Goal: Task Accomplishment & Management: Manage account settings

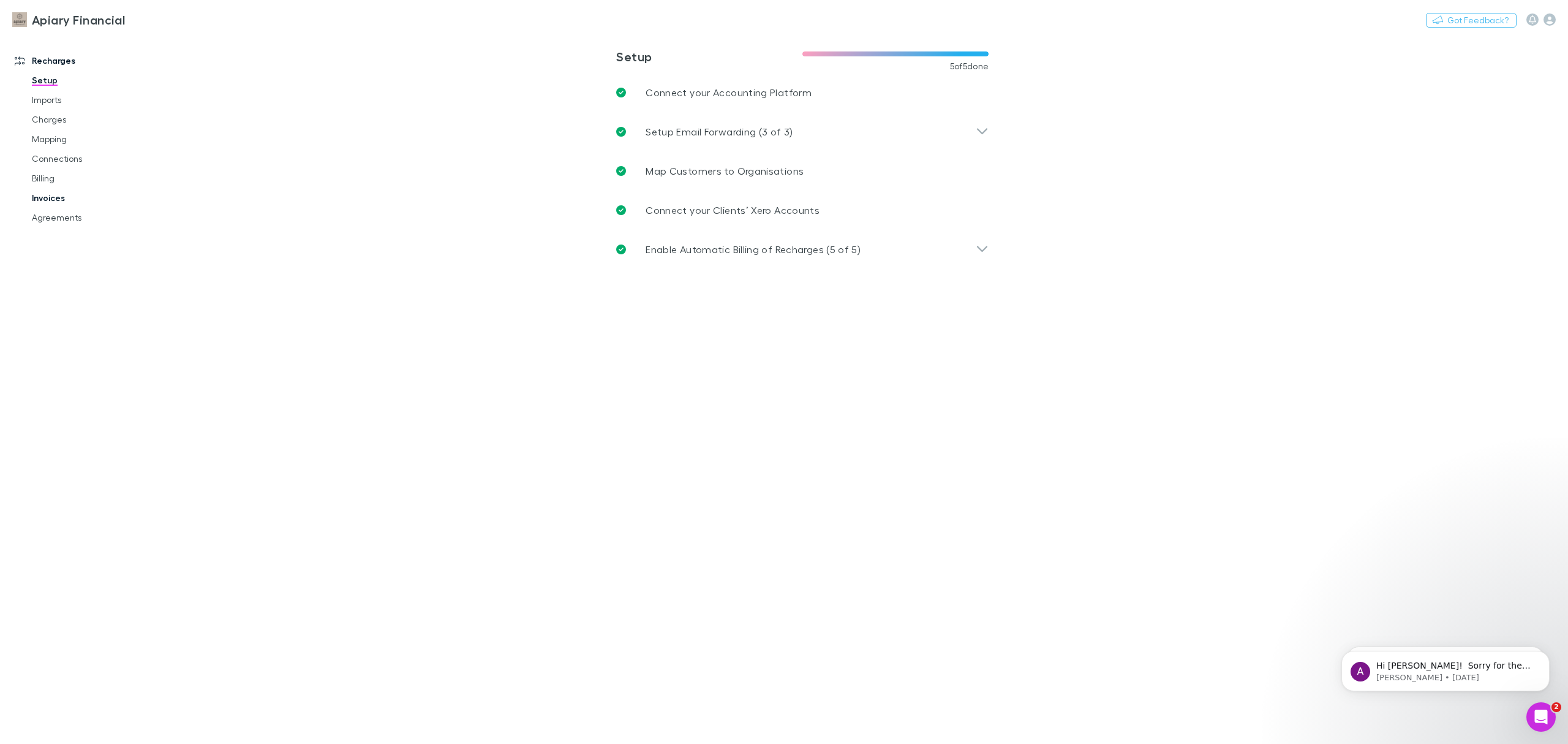
click at [50, 197] on link "Invoices" at bounding box center [97, 198] width 155 height 19
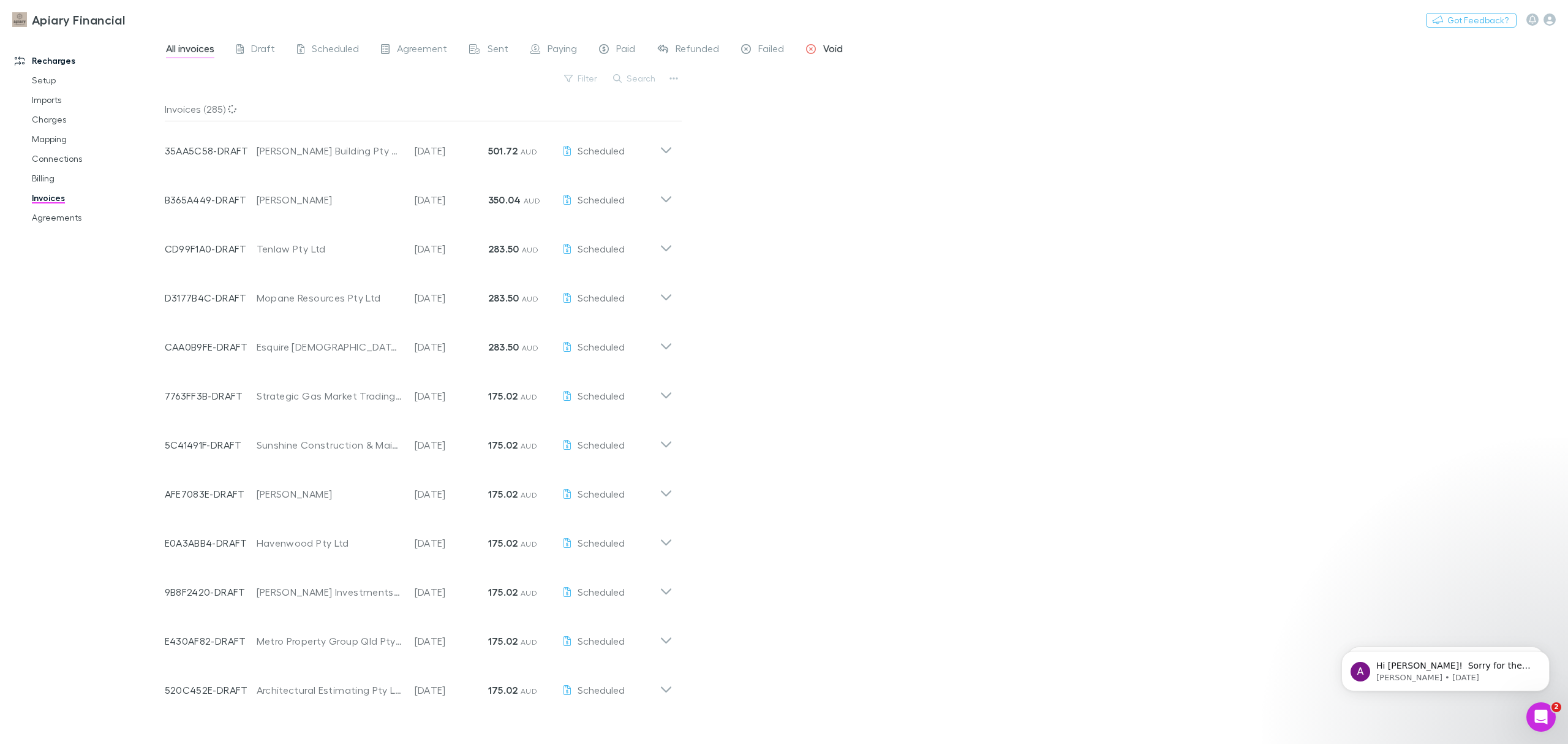
click at [831, 40] on link "Void" at bounding box center [824, 50] width 39 height 19
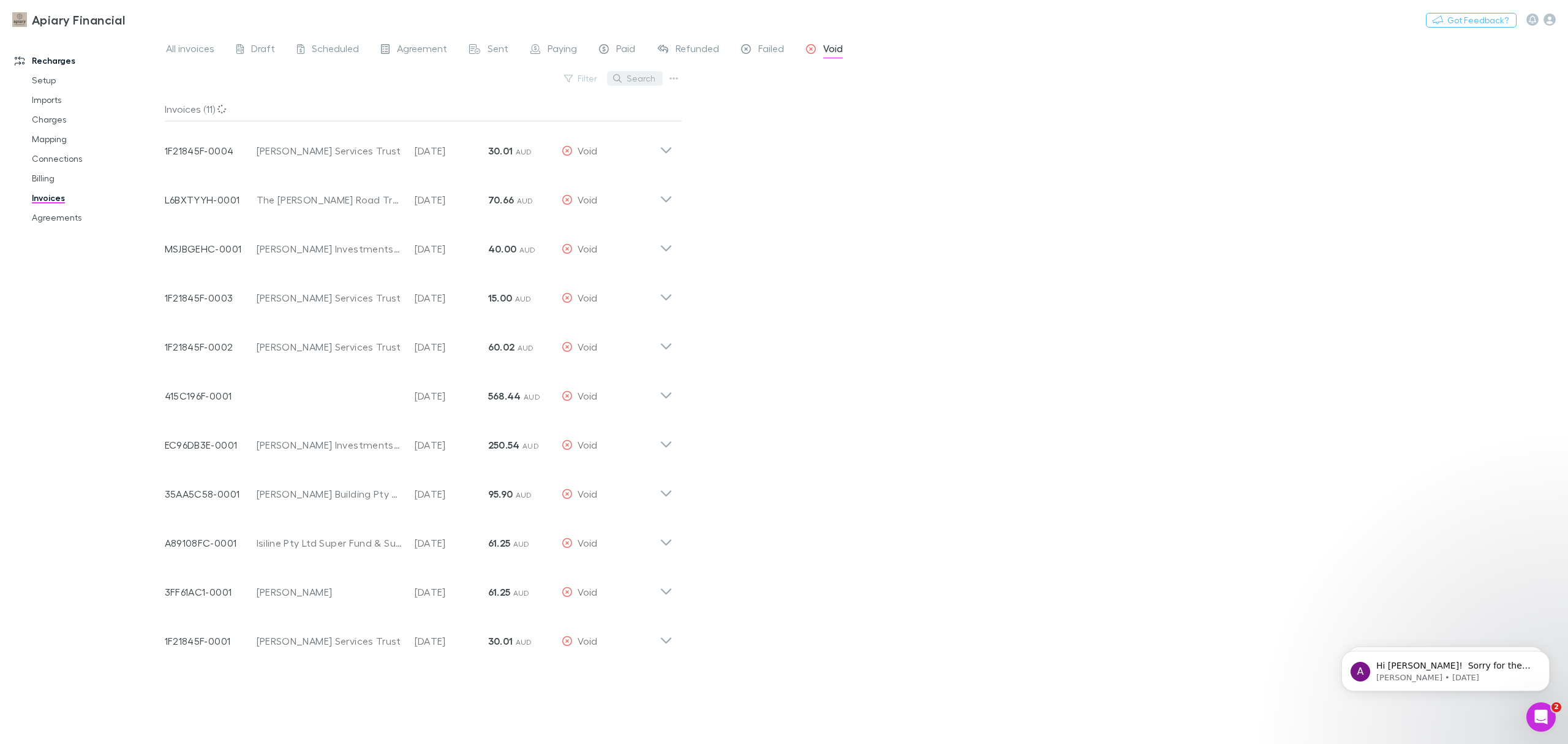
click at [631, 73] on button "Search" at bounding box center [635, 77] width 55 height 14
click at [668, 252] on icon at bounding box center [665, 244] width 12 height 25
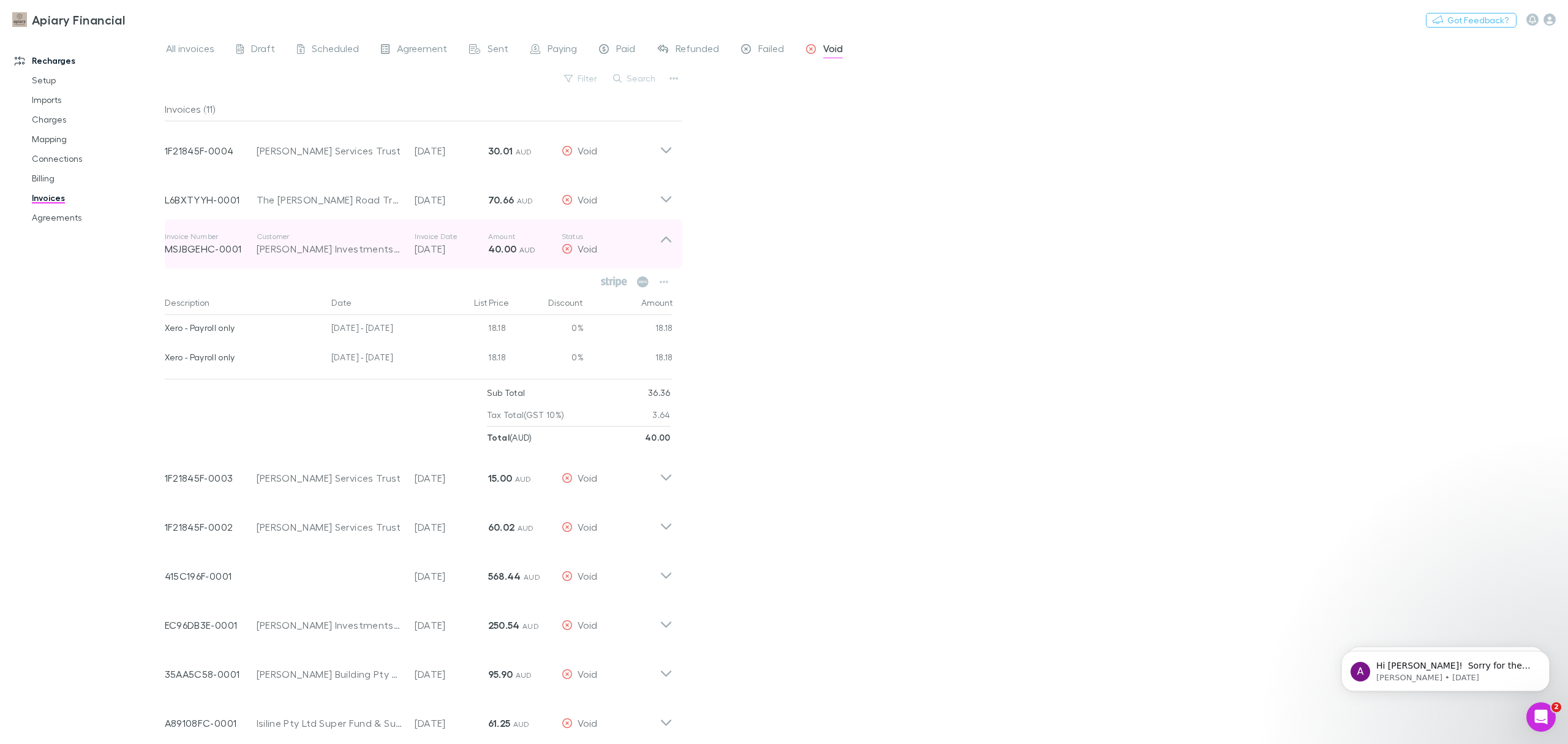
click at [280, 246] on div "[PERSON_NAME] Investments Pty Ltd" at bounding box center [329, 248] width 145 height 14
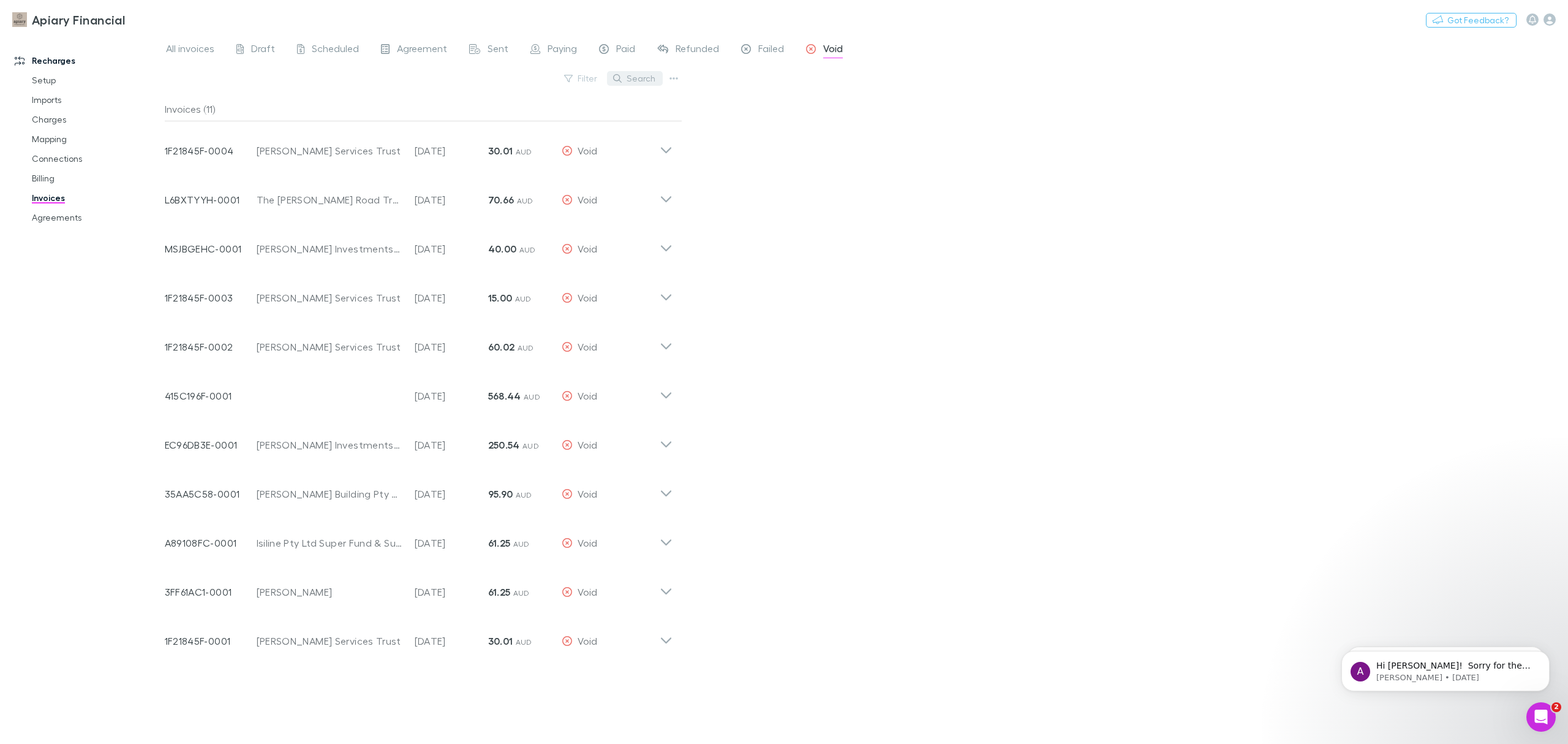
click at [628, 77] on button "Search" at bounding box center [635, 77] width 55 height 14
click at [197, 40] on link "All invoices" at bounding box center [189, 50] width 51 height 19
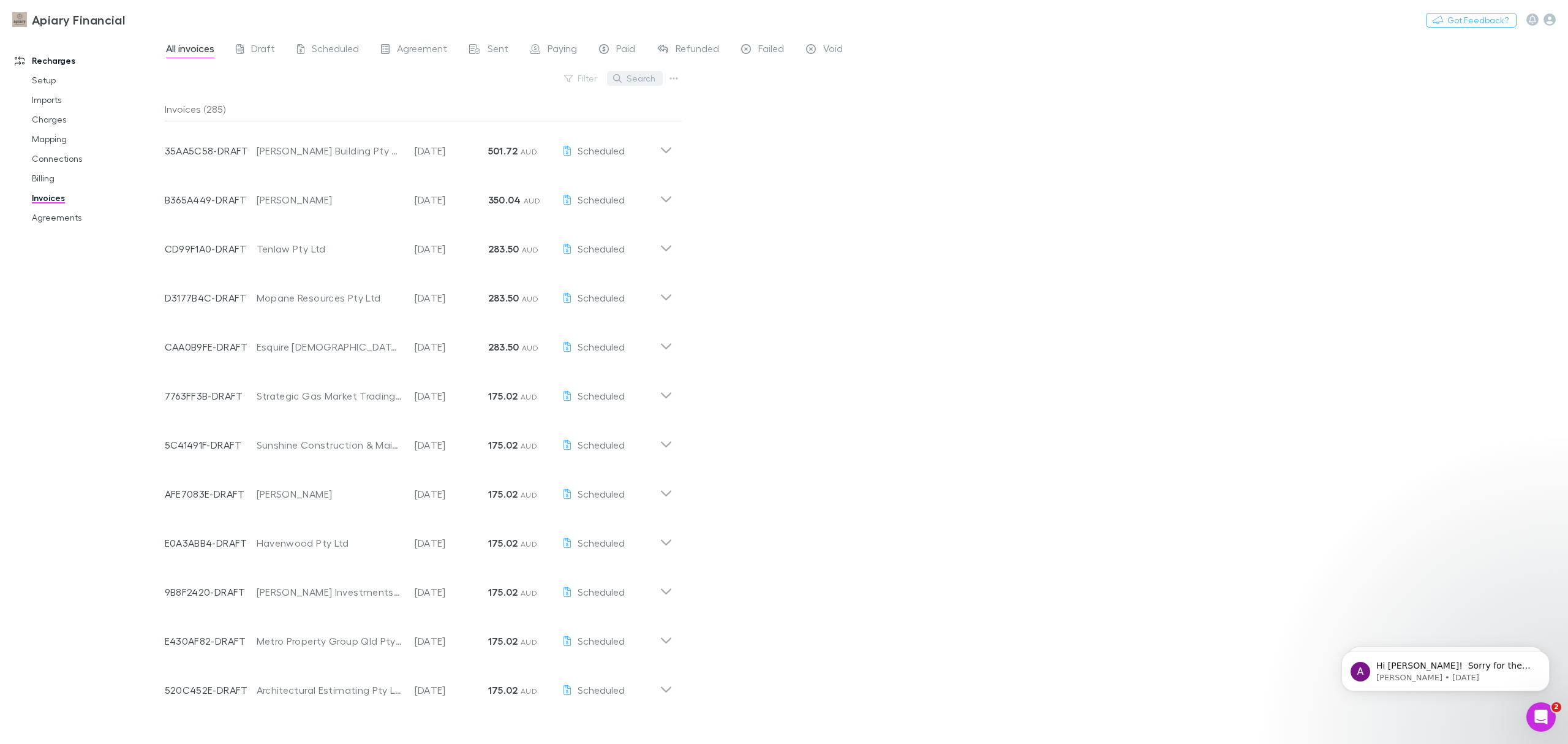
click at [628, 79] on button "Search" at bounding box center [635, 77] width 55 height 14
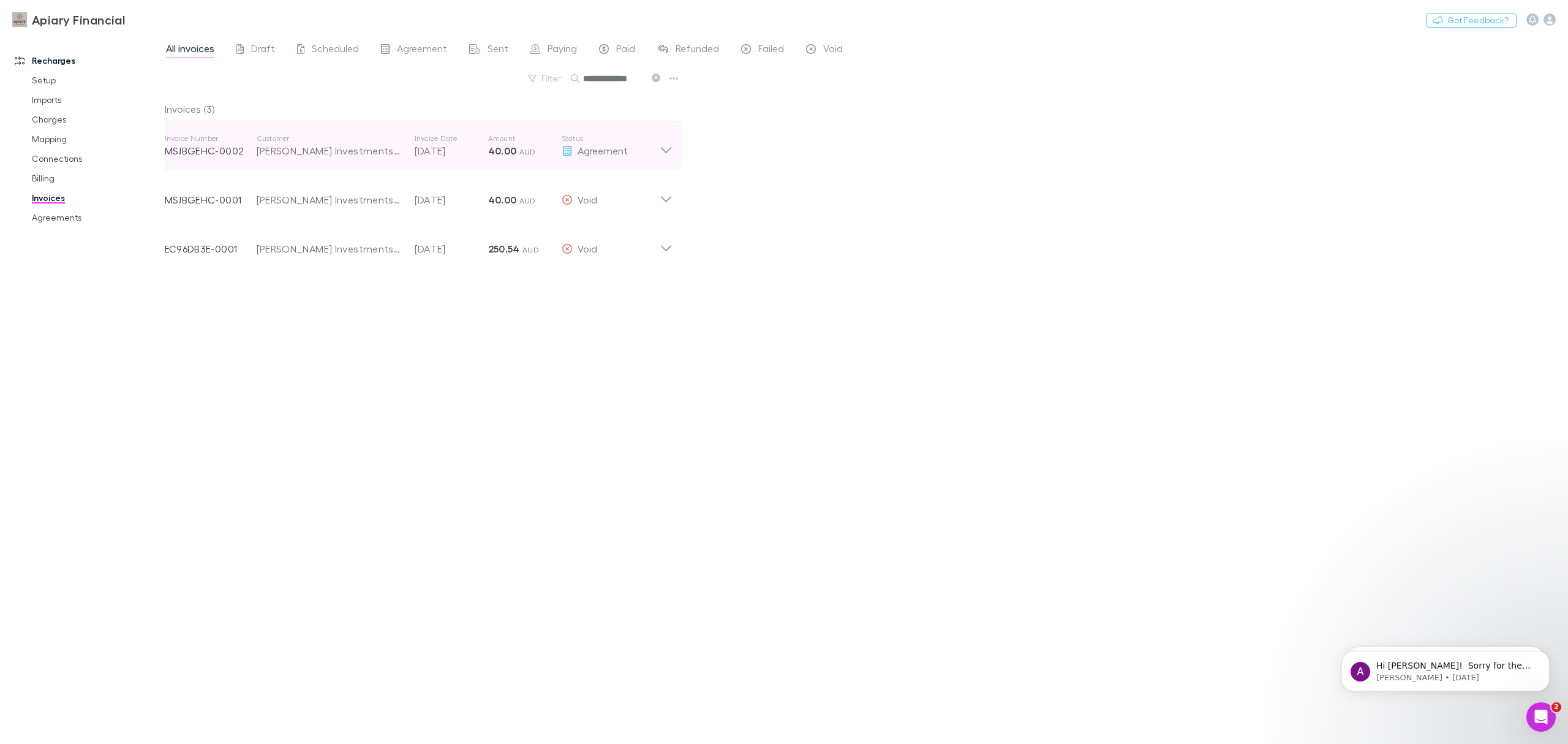
type input "**********"
click at [662, 147] on icon at bounding box center [665, 146] width 12 height 25
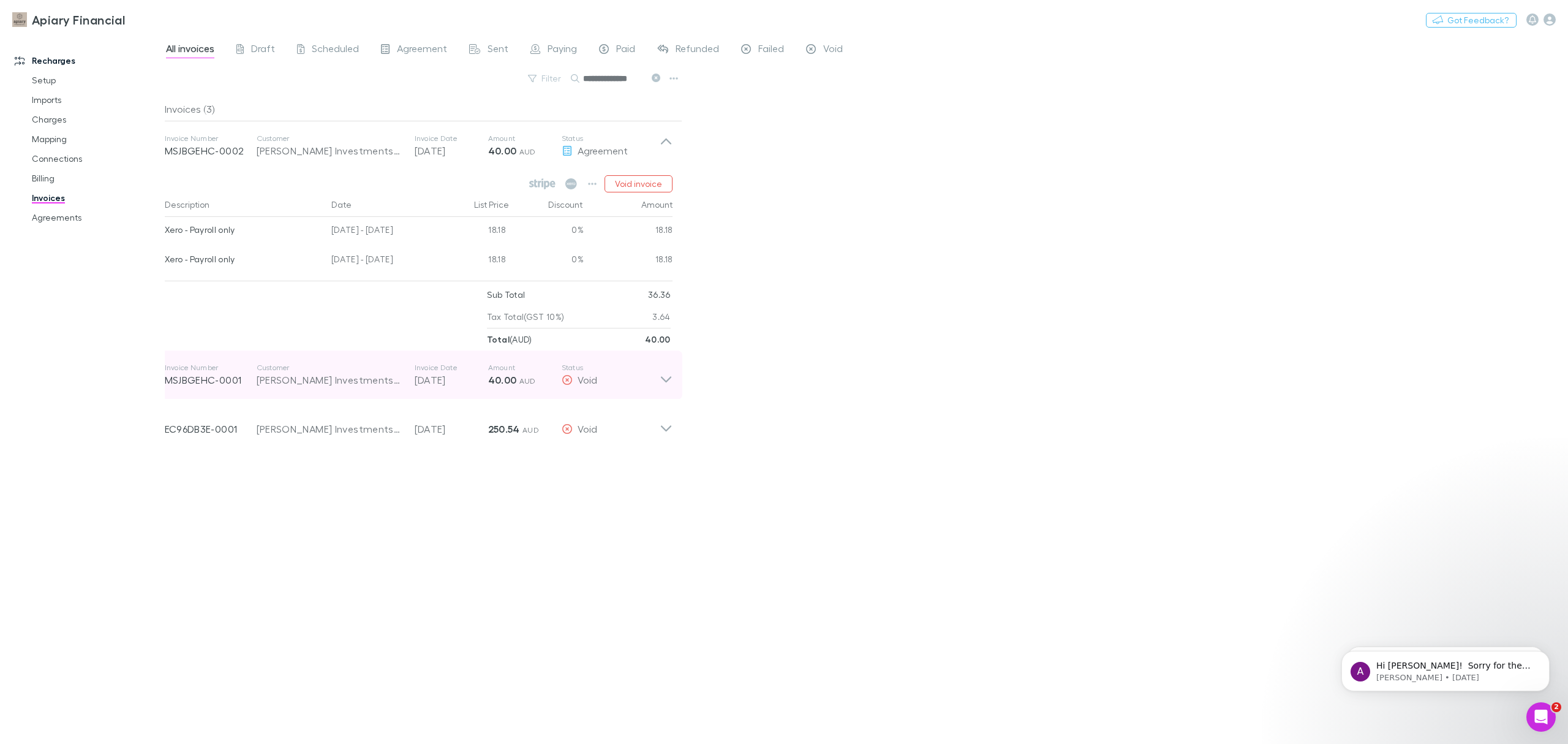
click at [667, 375] on icon at bounding box center [665, 375] width 12 height 25
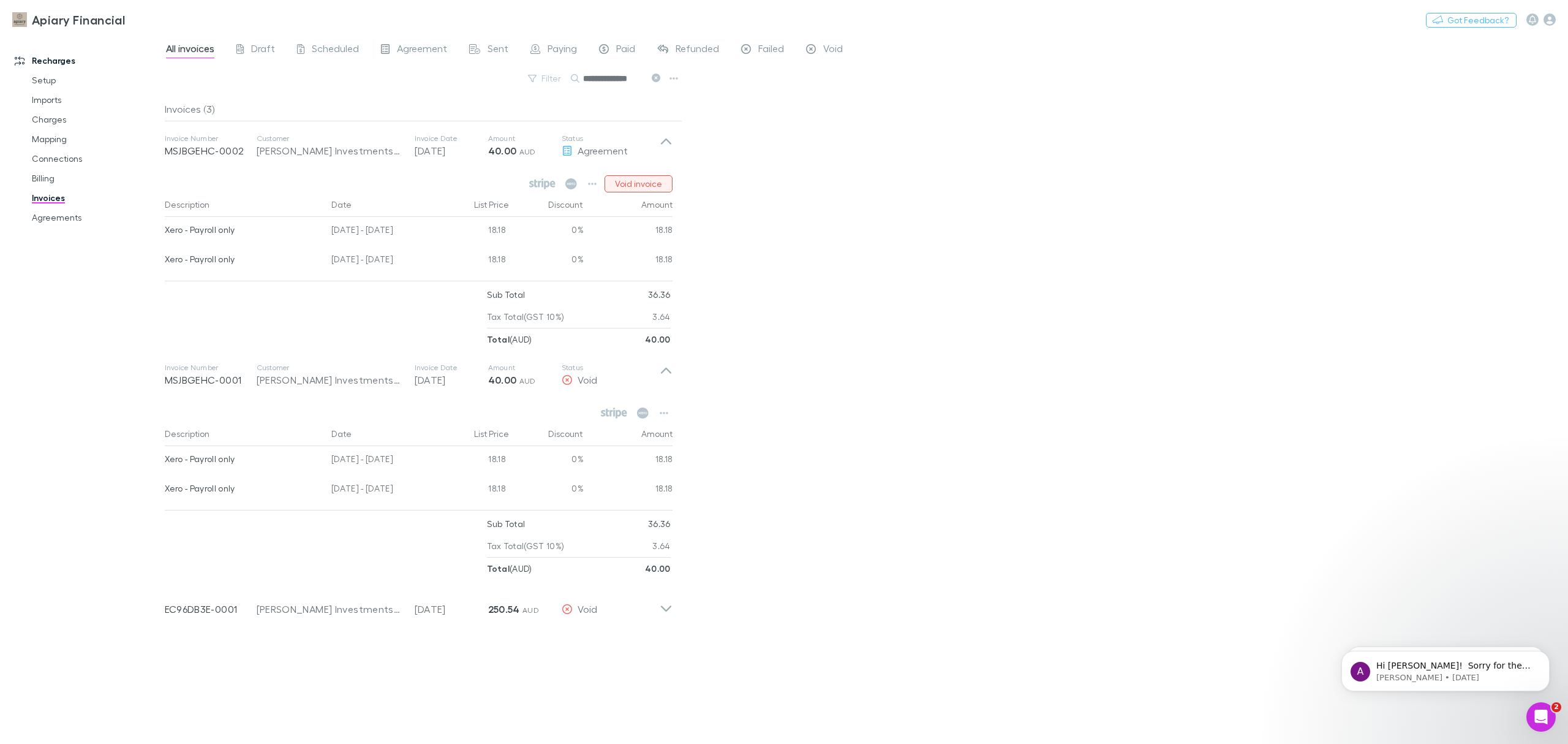
click at [630, 176] on button "Void invoice" at bounding box center [638, 184] width 68 height 17
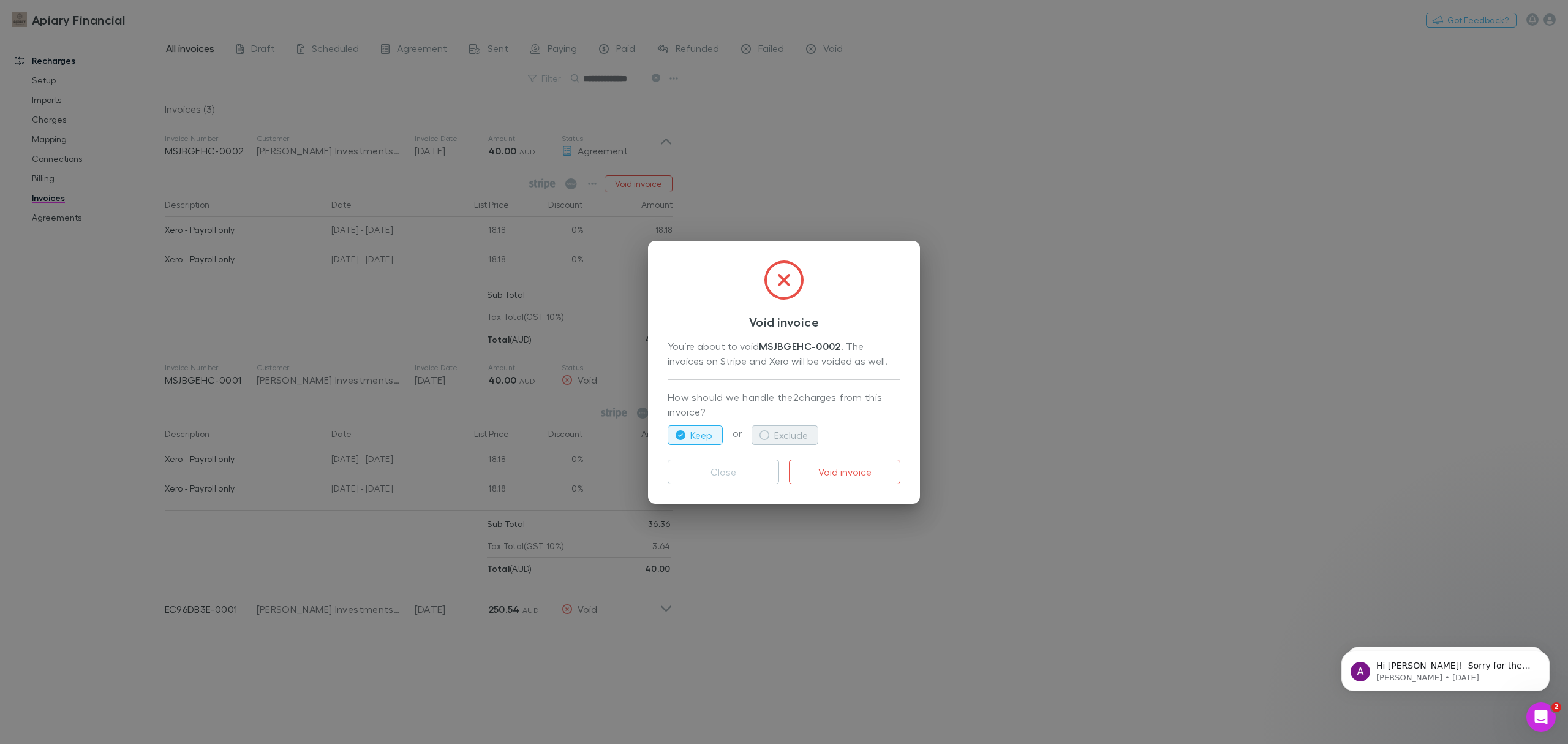
click at [779, 427] on button "Exclude" at bounding box center [785, 435] width 67 height 19
click at [840, 465] on button "Void invoice" at bounding box center [844, 471] width 112 height 25
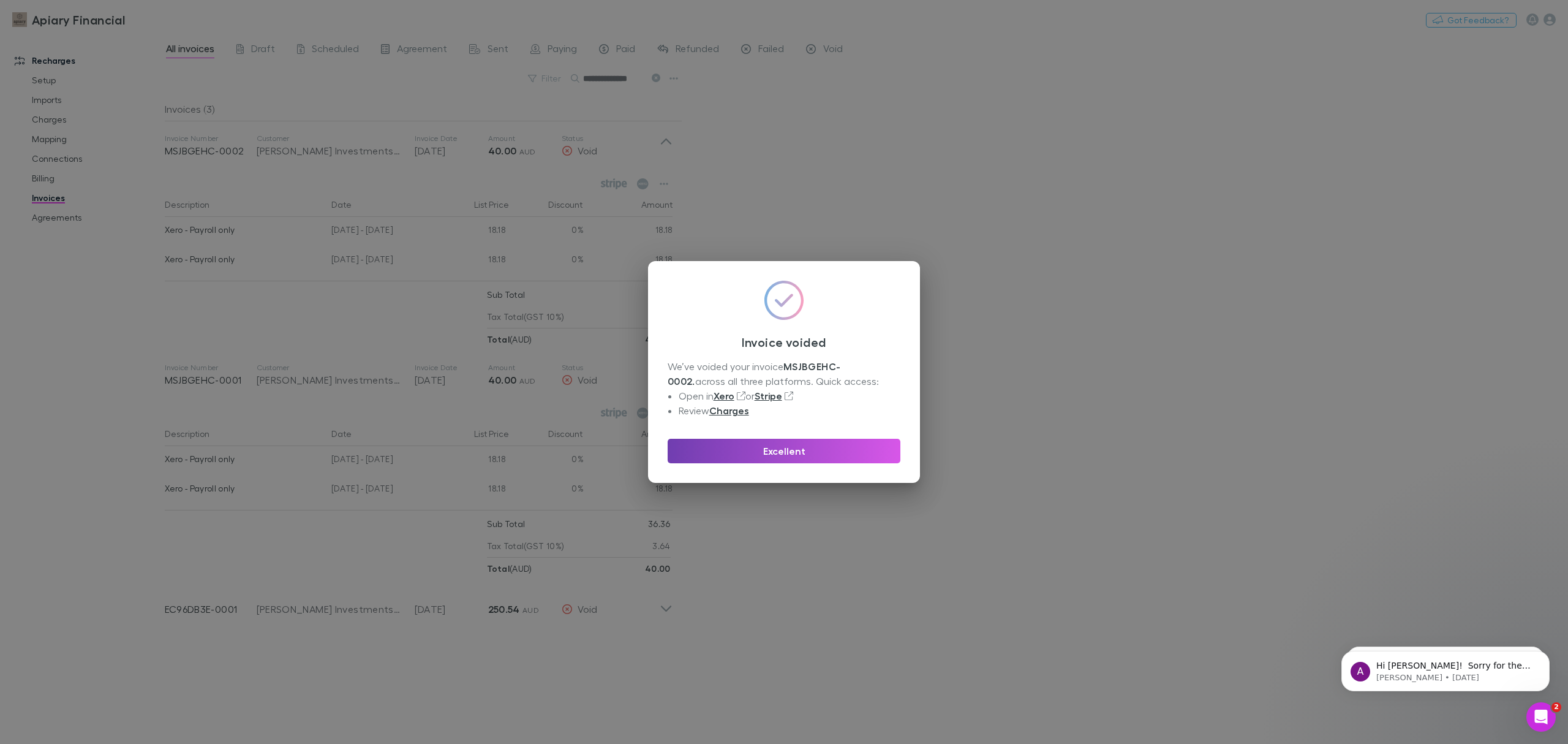
click at [780, 454] on button "Excellent" at bounding box center [783, 451] width 232 height 25
